Goal: Task Accomplishment & Management: Manage account settings

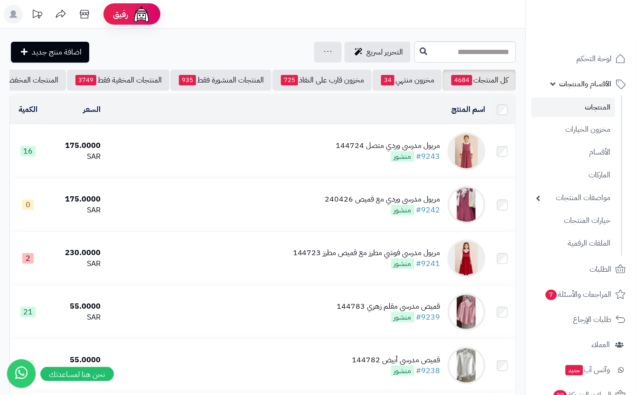
click at [282, 163] on td "مريول مدرسي وردي متصل 144724 #9243 منشور" at bounding box center [296, 151] width 385 height 53
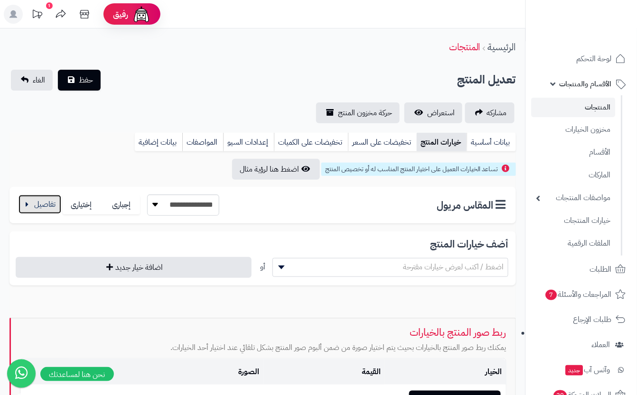
click at [48, 208] on button "button" at bounding box center [39, 204] width 43 height 19
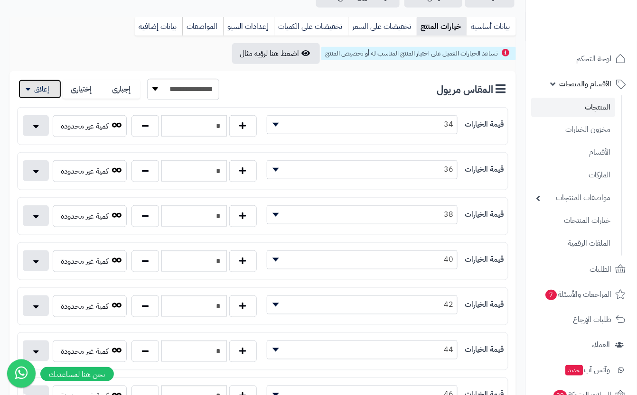
scroll to position [126, 0]
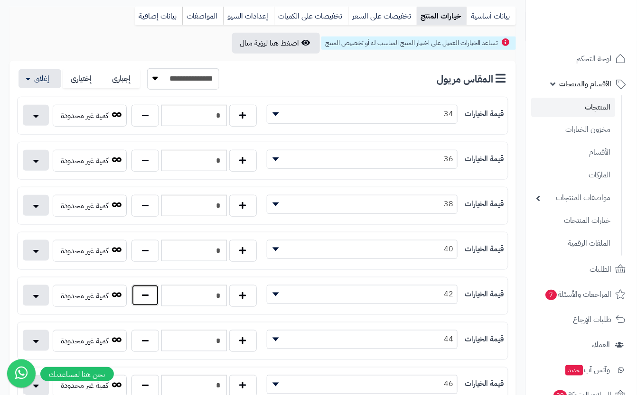
click at [150, 303] on button "button" at bounding box center [145, 296] width 28 height 22
type input "*"
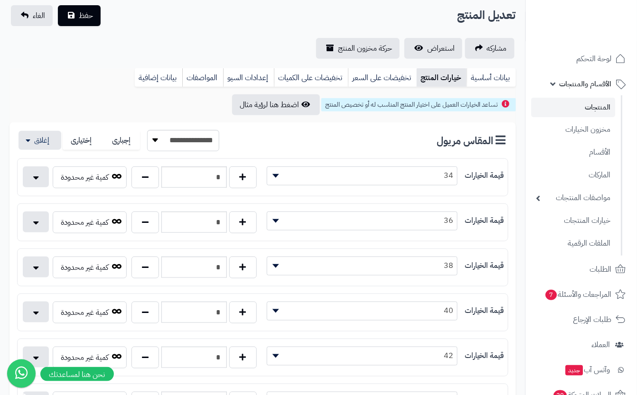
scroll to position [0, 0]
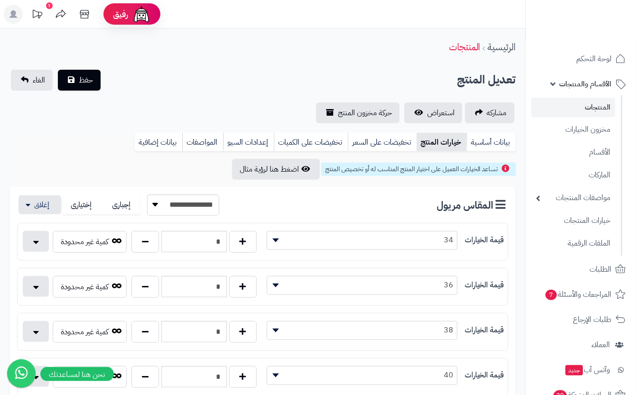
click at [141, 79] on div "تعديل المنتج حفظ الغاء" at bounding box center [262, 80] width 506 height 21
click at [92, 81] on span "حفظ" at bounding box center [86, 79] width 14 height 11
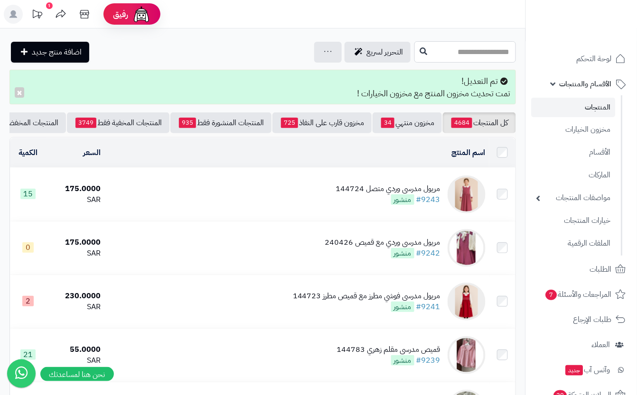
click at [427, 48] on input "text" at bounding box center [465, 51] width 102 height 21
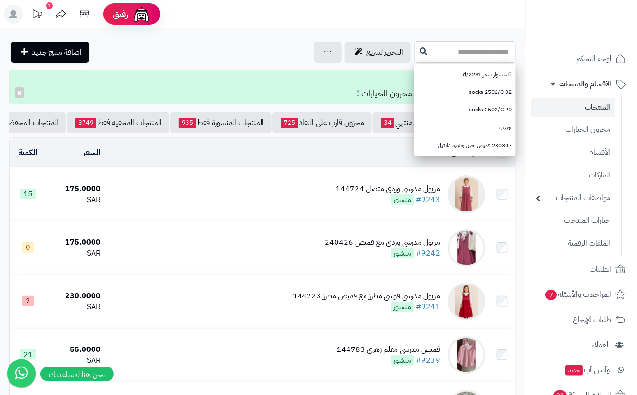
click at [482, 55] on input "text" at bounding box center [465, 51] width 102 height 21
click at [456, 42] on input "text" at bounding box center [465, 51] width 102 height 21
click at [464, 73] on link "اكسسوار شعر 2231/d" at bounding box center [465, 75] width 102 height 18
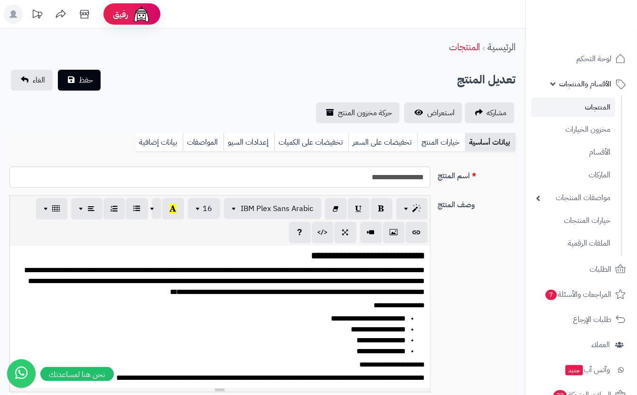
scroll to position [0, 10]
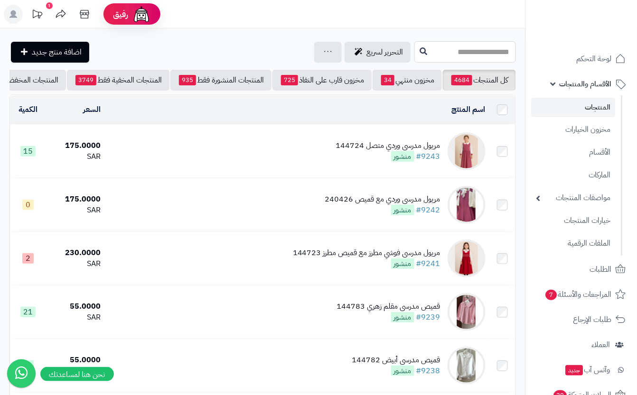
click at [429, 52] on input "text" at bounding box center [465, 51] width 102 height 21
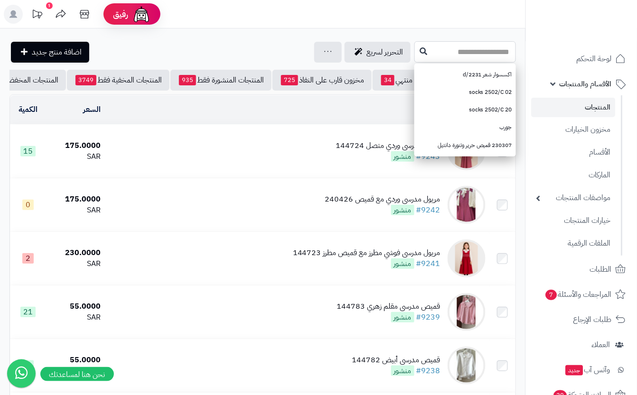
click at [431, 54] on input "text" at bounding box center [465, 51] width 102 height 21
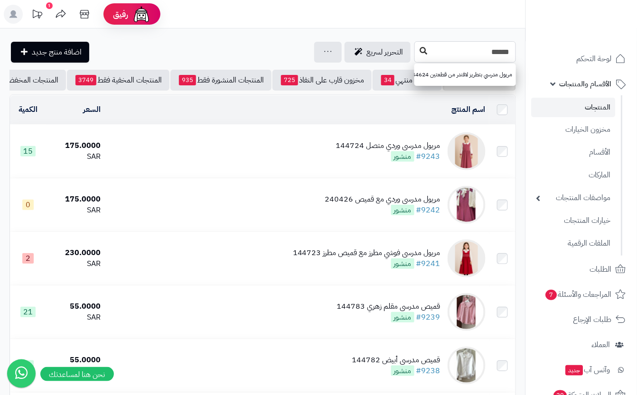
type input "******"
click at [419, 54] on icon at bounding box center [423, 51] width 8 height 8
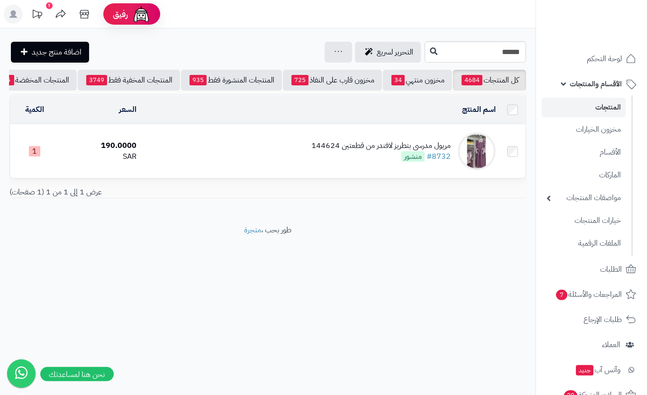
click at [228, 167] on td "مريول مدرسي بتطريز لافندر من قطعتين 144624 #8732 منشور" at bounding box center [320, 151] width 360 height 53
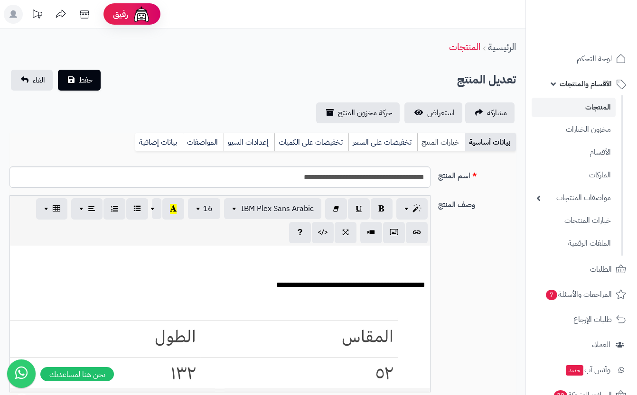
click at [437, 139] on link "خيارات المنتج" at bounding box center [441, 142] width 48 height 19
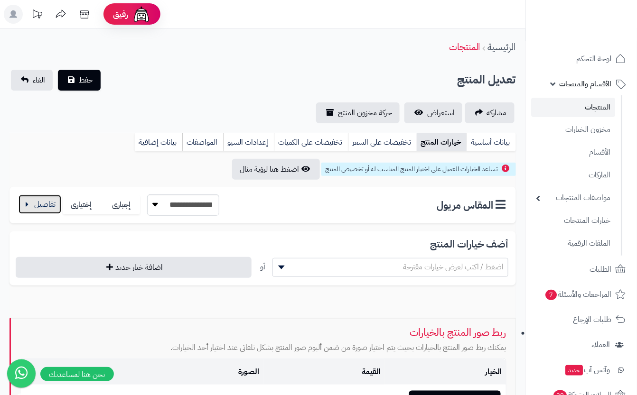
click at [47, 207] on button "button" at bounding box center [39, 204] width 43 height 19
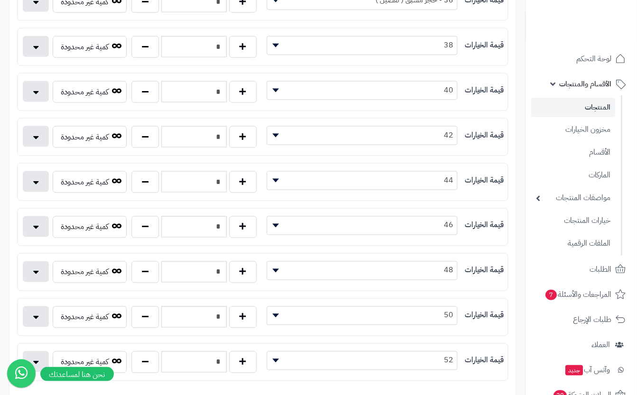
scroll to position [293, 0]
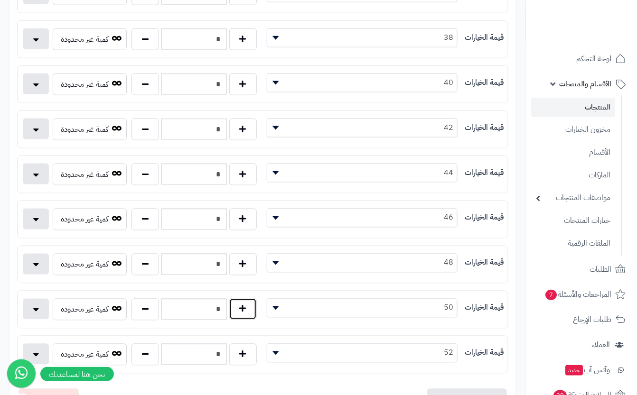
click at [253, 320] on button "button" at bounding box center [243, 309] width 28 height 22
type input "*"
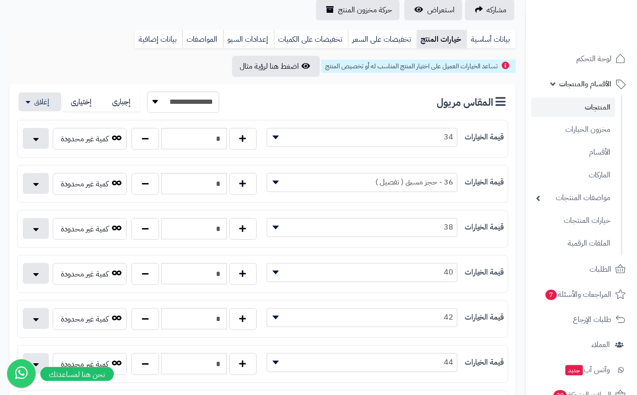
scroll to position [166, 0]
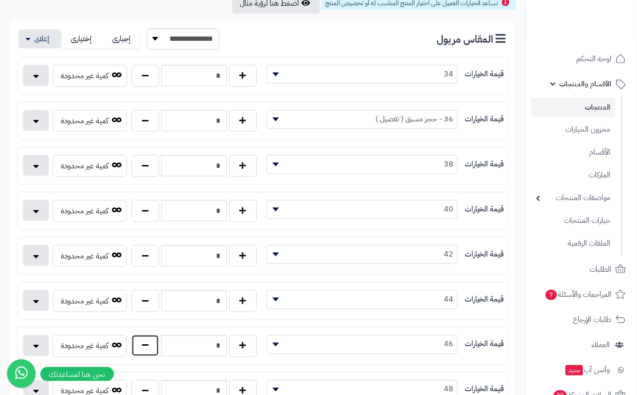
click at [148, 350] on button "button" at bounding box center [145, 346] width 28 height 22
type input "*"
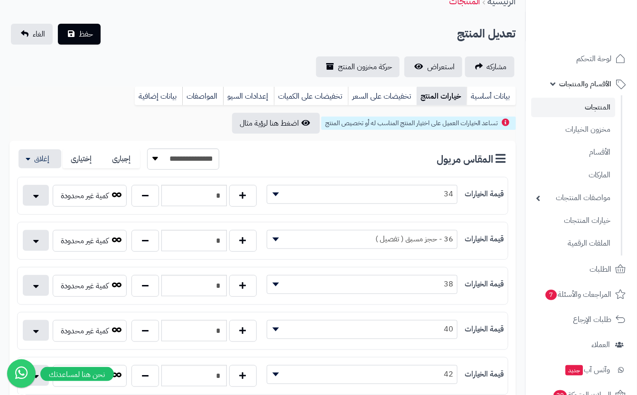
scroll to position [0, 0]
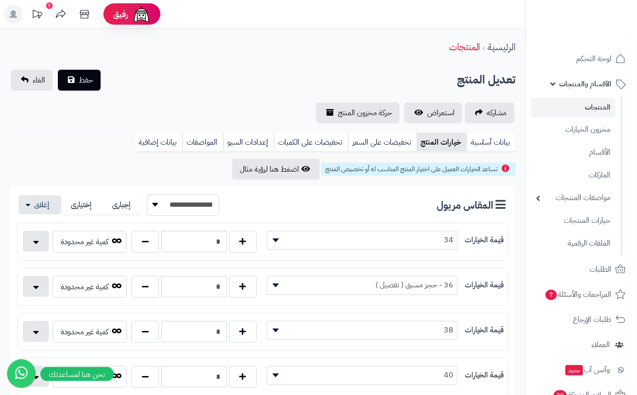
drag, startPoint x: 196, startPoint y: 78, endPoint x: 126, endPoint y: 68, distance: 70.8
click at [195, 77] on div "تعديل المنتج حفظ الغاء" at bounding box center [262, 80] width 506 height 21
click at [79, 70] on button "حفظ" at bounding box center [79, 79] width 43 height 21
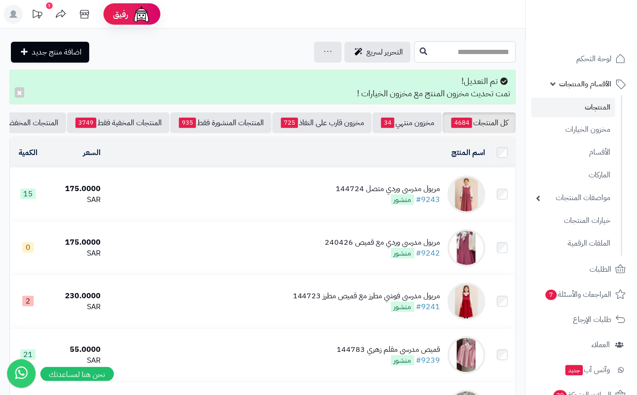
click at [422, 54] on input "text" at bounding box center [465, 51] width 102 height 21
